Goal: Task Accomplishment & Management: Complete application form

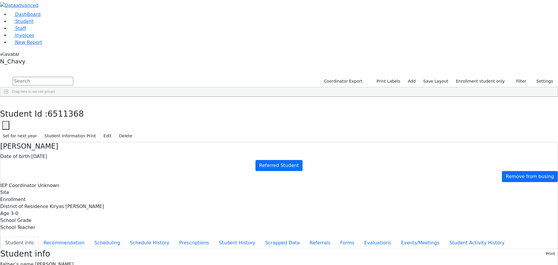
click at [117, 97] on div "Student Id : 6511368 Student Id 6511368 Cancel Save Set for next year Student I…" at bounding box center [279, 119] width 558 height 45
click at [8, 97] on button "button" at bounding box center [4, 103] width 8 height 12
click at [69, 179] on div "[PERSON_NAME]" at bounding box center [52, 183] width 34 height 8
click at [90, 237] on button "Recommendation" at bounding box center [64, 243] width 51 height 12
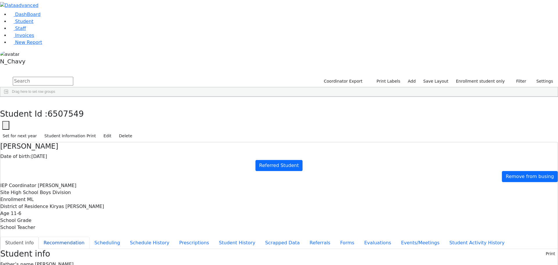
checkbox input "true"
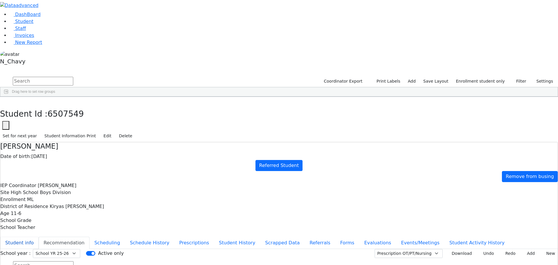
click at [39, 237] on button "Student info" at bounding box center [19, 243] width 38 height 12
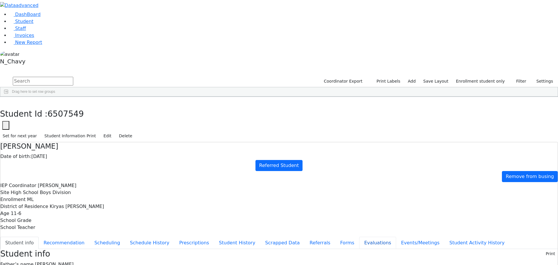
click at [359, 237] on button "Evaluations" at bounding box center [377, 243] width 37 height 12
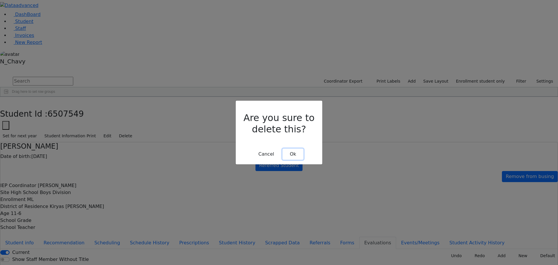
click at [296, 149] on button "Ok" at bounding box center [293, 154] width 21 height 11
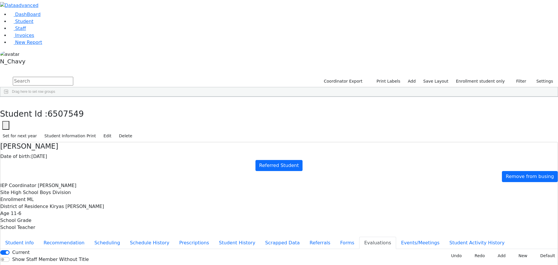
scroll to position [436, 0]
type input "[DATE]"
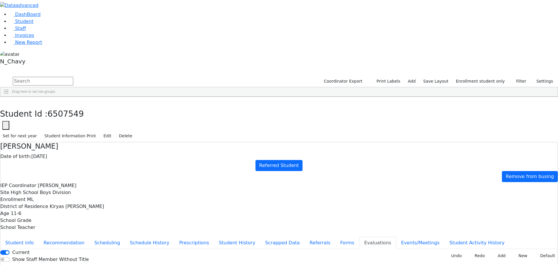
type input "[DATE]"
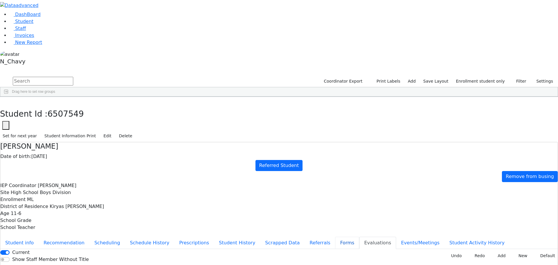
click at [335, 237] on button "Forms" at bounding box center [347, 243] width 24 height 12
type input "[PERSON_NAME] [PERSON_NAME]"
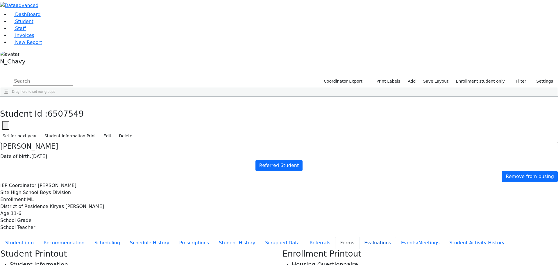
click at [359, 237] on button "Evaluations" at bounding box center [377, 243] width 37 height 12
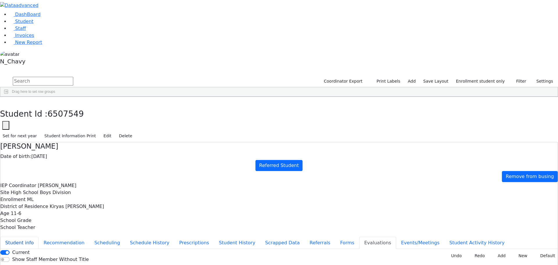
click at [39, 237] on button "Student info" at bounding box center [19, 243] width 38 height 12
click at [8, 97] on button "button" at bounding box center [4, 103] width 8 height 12
